Goal: Task Accomplishment & Management: Use online tool/utility

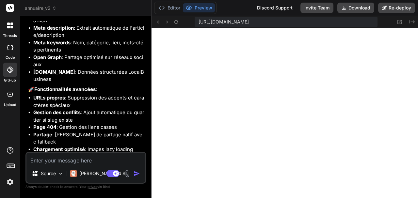
scroll to position [2730, 0]
click at [83, 158] on textarea at bounding box center [85, 159] width 119 height 12
type textarea "v"
type textarea "x"
type textarea "vo"
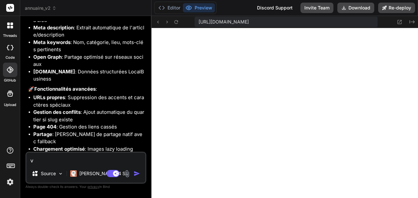
type textarea "x"
type textarea "voi"
type textarea "x"
type textarea "voic"
type textarea "x"
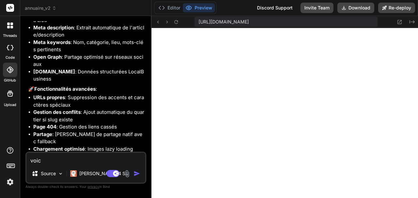
type textarea "voici"
type textarea "x"
type textarea "voici"
type textarea "x"
type textarea "voici u"
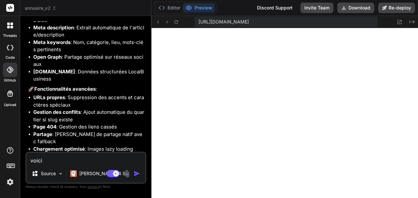
type textarea "x"
type textarea "voici un"
type textarea "x"
type textarea "voici une"
type textarea "x"
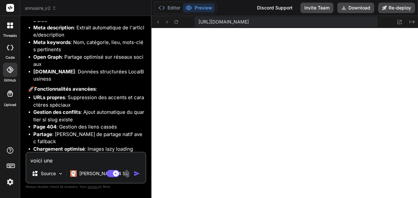
type textarea "voici une"
type textarea "x"
type textarea "voici une e"
type textarea "x"
type textarea "voici une er"
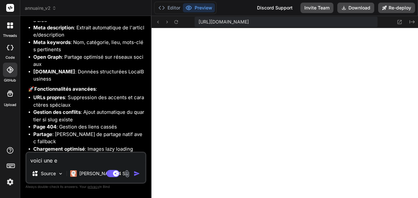
type textarea "x"
type textarea "voici une err"
type textarea "x"
type textarea "voici une erre"
type textarea "x"
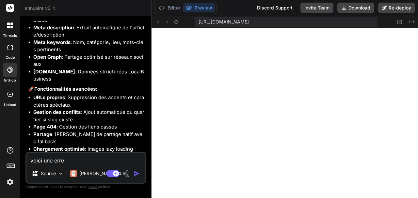
type textarea "voici une erreu"
type textarea "x"
type textarea "voici une erreur"
type textarea "x"
type textarea "voici une erreur"
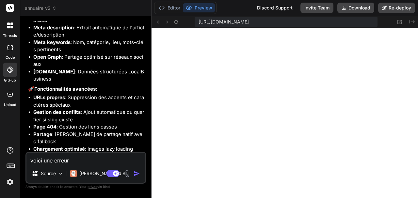
type textarea "x"
type textarea "voici une erreur l"
type textarea "x"
type textarea "voici une erreur lo"
type textarea "x"
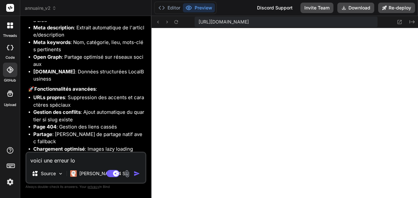
type textarea "voici une erreur lor"
type textarea "x"
type textarea "voici une erreur lors"
type textarea "x"
type textarea "voici une erreur lors"
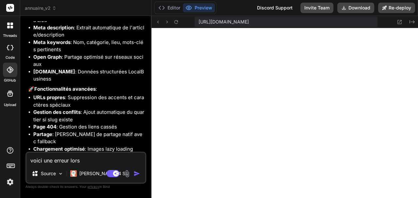
type textarea "x"
type textarea "voici une erreur lors d"
type textarea "x"
type textarea "voici une erreur lors du"
type textarea "x"
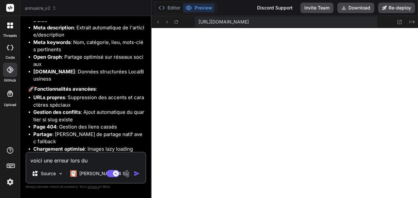
type textarea "voici une erreur lors du"
type textarea "x"
type textarea "voici une erreur lors du c"
type textarea "x"
type textarea "voici une erreur lors du ch"
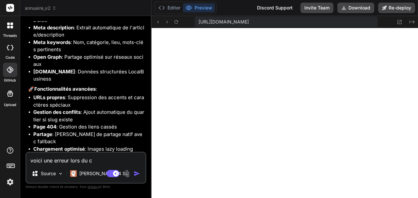
type textarea "x"
type textarea "voici une erreur lors du cha"
type textarea "x"
type textarea "voici une erreur lors du char"
type textarea "x"
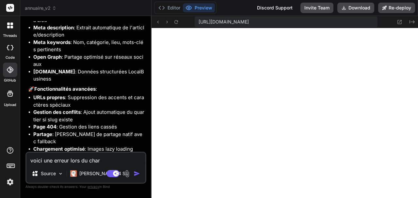
type textarea "voici une erreur lors du charg"
type textarea "x"
type textarea "voici une erreur lors du charge"
type textarea "x"
type textarea "voici une erreur lors du chargem"
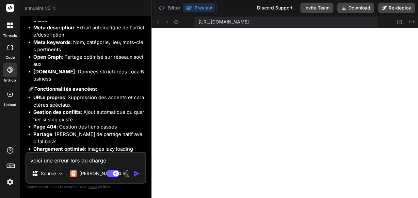
type textarea "x"
type textarea "voici une erreur lors du chargeme"
type textarea "x"
type textarea "voici une erreur lors du chargemen"
type textarea "x"
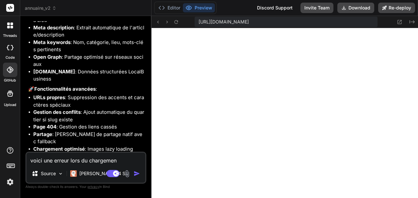
type textarea "voici une erreur lors du chargement"
type textarea "x"
type textarea "voici une erreur lors du chargement"
type textarea "x"
paste textarea "router.js:89 Uncaught TypeError: Cannot read properties of null (reading 'style…"
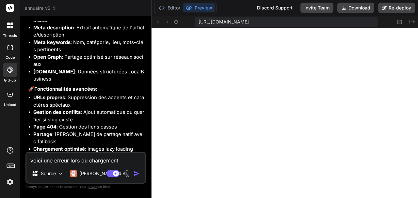
type textarea "voici une erreur lors du chargement router.js:89 Uncaught TypeError: Cannot rea…"
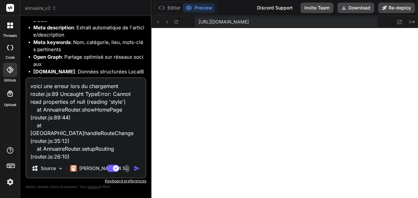
scroll to position [79, 0]
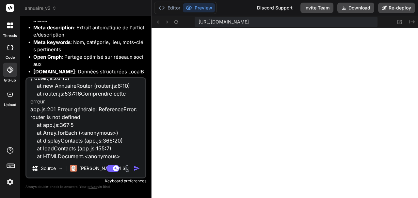
type textarea "x"
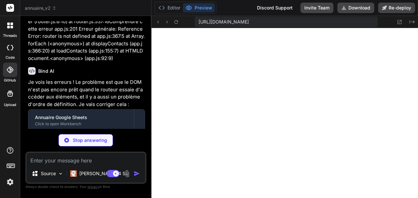
scroll to position [2944, 0]
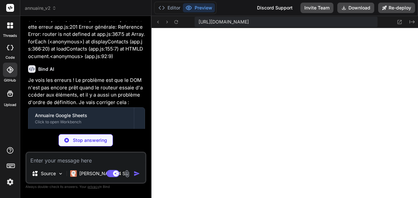
type textarea "x"
type textarea "} } // Variable globale pour le routeur - sera initialisée après chargement du …"
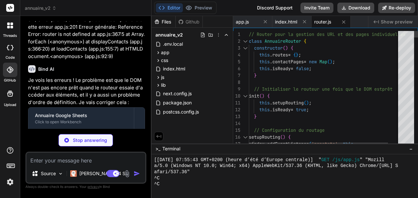
scroll to position [2954, 0]
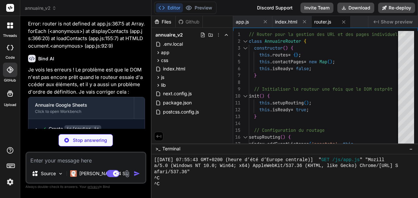
type textarea "x"
type textarea "return function executedFunction(...args) { const later = () => { clearTimeout(…"
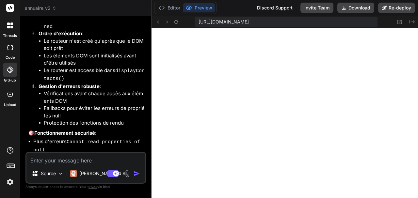
scroll to position [3229, 0]
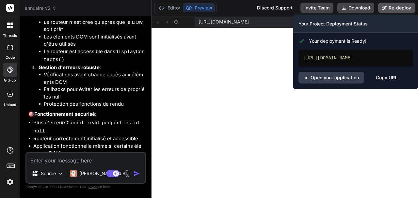
click at [396, 7] on button "Re-deploy" at bounding box center [396, 8] width 37 height 10
click at [340, 77] on link "Open your application" at bounding box center [331, 78] width 66 height 12
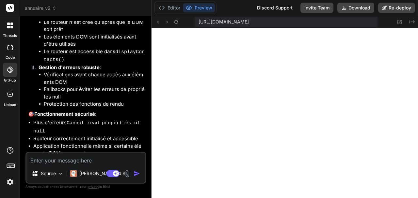
type textarea "x"
